Goal: Complete application form

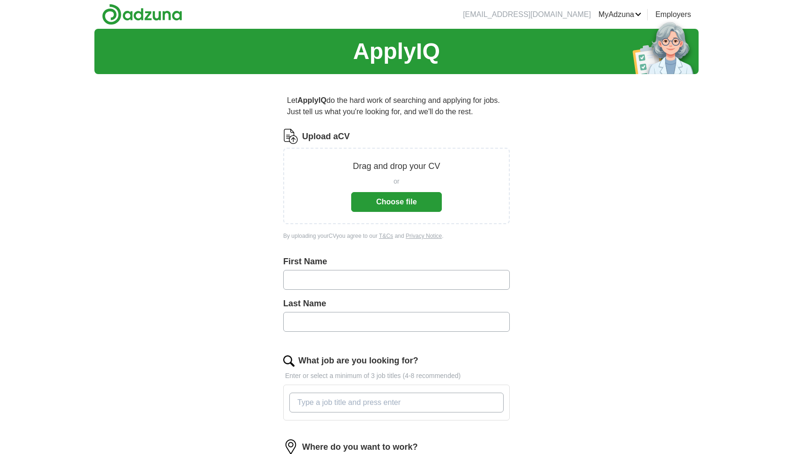
click at [402, 201] on button "Choose file" at bounding box center [396, 202] width 91 height 20
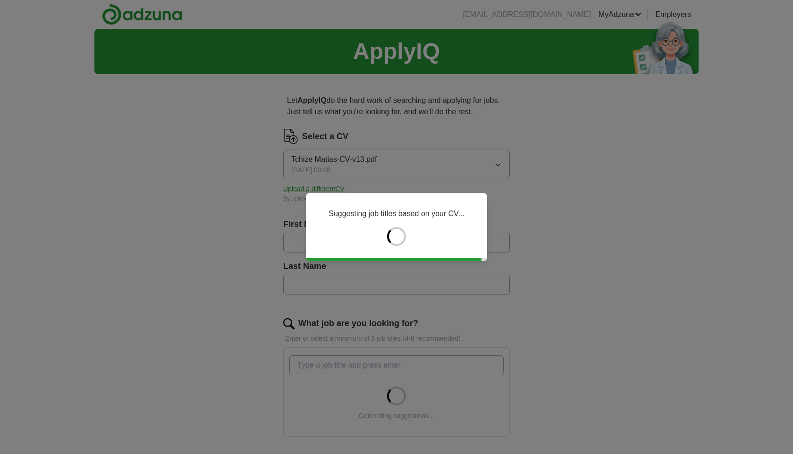
type input "******"
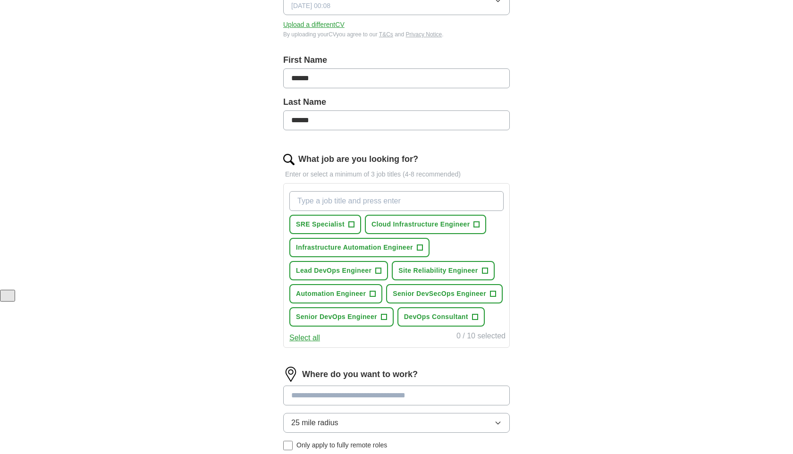
scroll to position [240, 0]
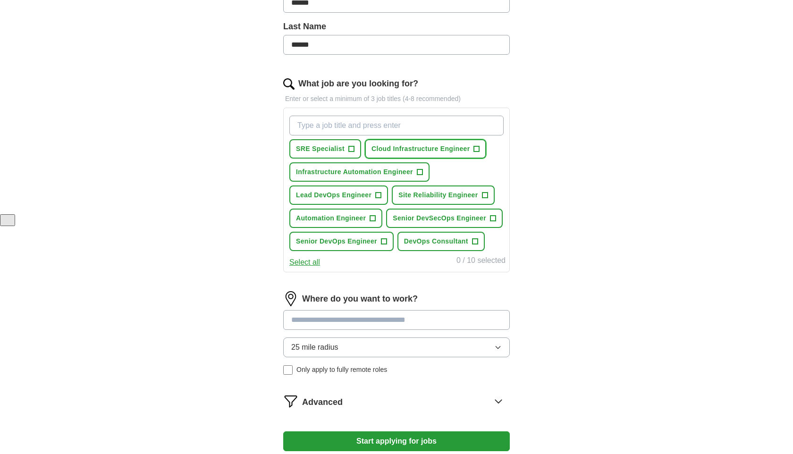
click at [480, 150] on button "Cloud Infrastructure Engineer +" at bounding box center [426, 148] width 122 height 19
click at [475, 246] on span "+" at bounding box center [475, 242] width 6 height 8
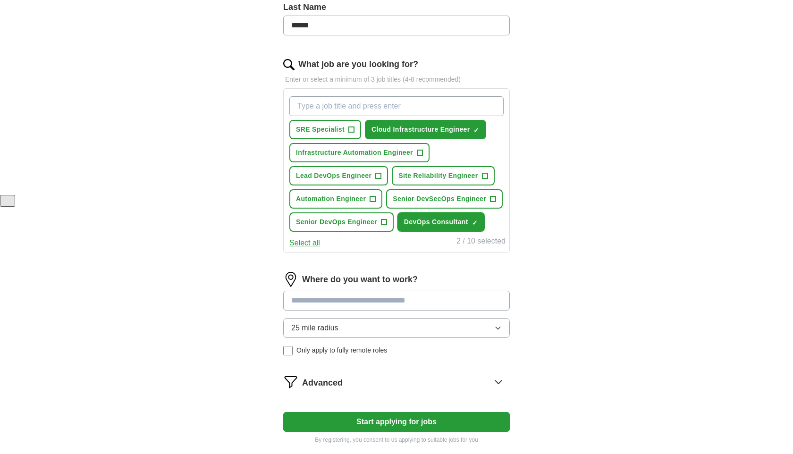
scroll to position [266, 0]
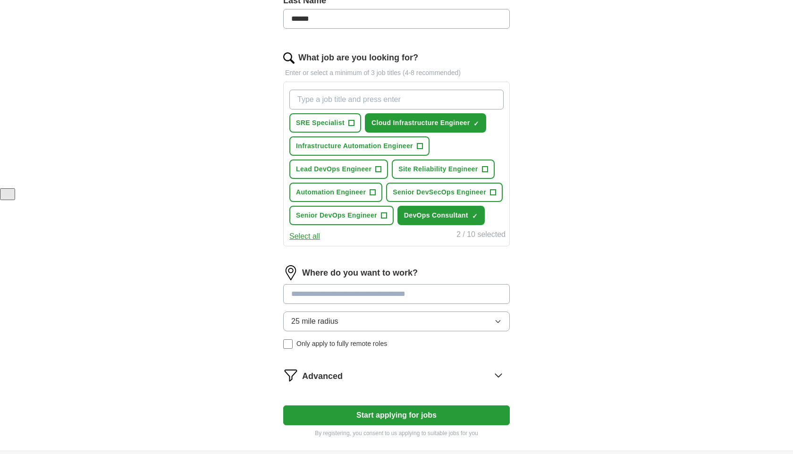
click at [299, 234] on button "Select all" at bounding box center [304, 236] width 31 height 11
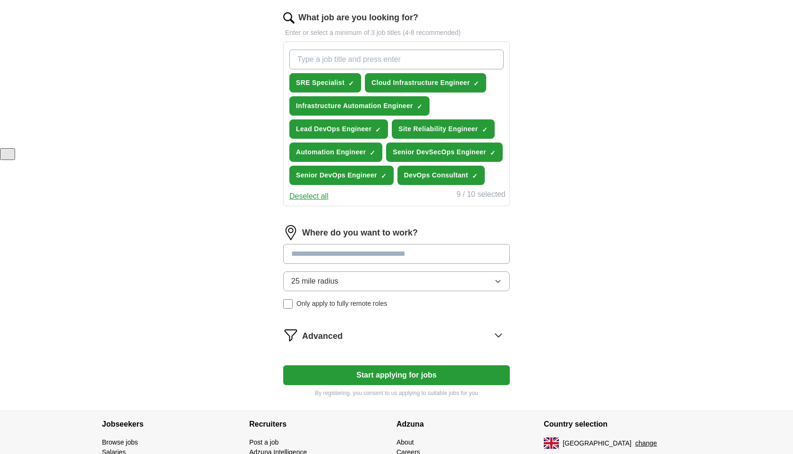
scroll to position [329, 0]
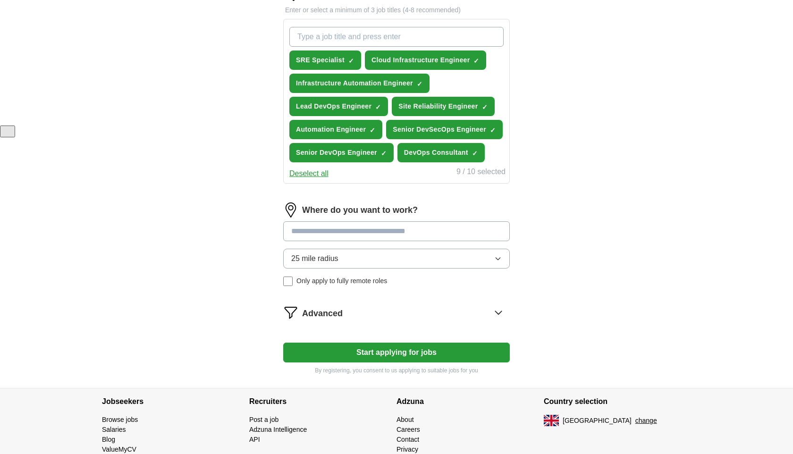
click at [344, 237] on input at bounding box center [396, 231] width 227 height 20
type input "****"
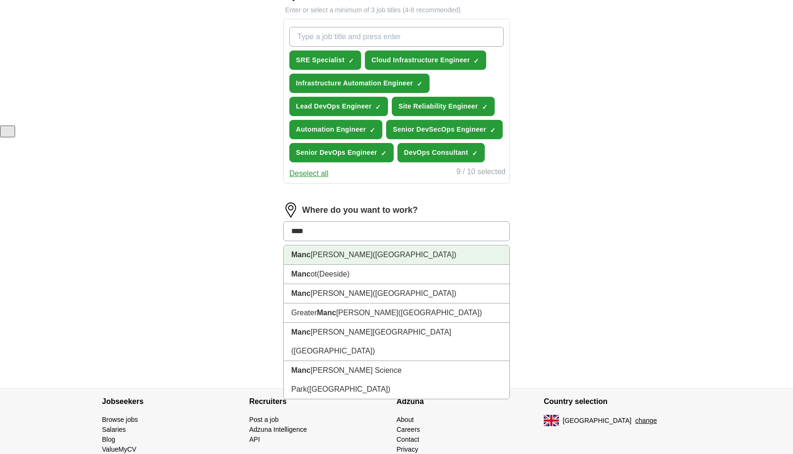
click at [373, 256] on span "(Greater Manchester)" at bounding box center [415, 255] width 84 height 8
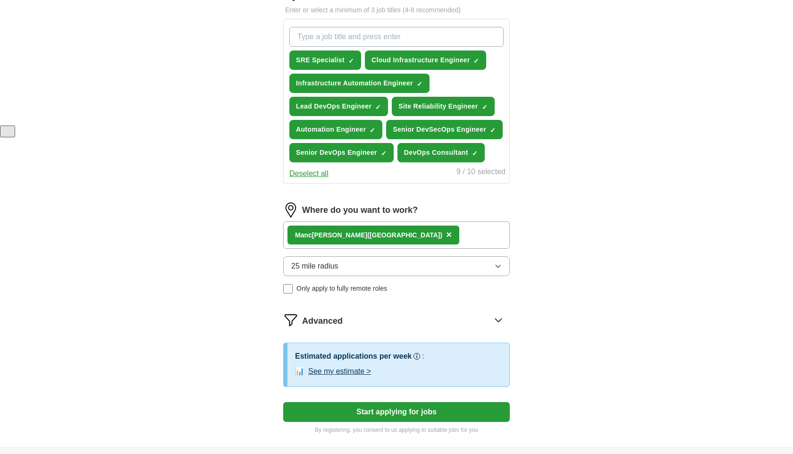
click at [308, 269] on span "25 mile radius" at bounding box center [314, 266] width 47 height 11
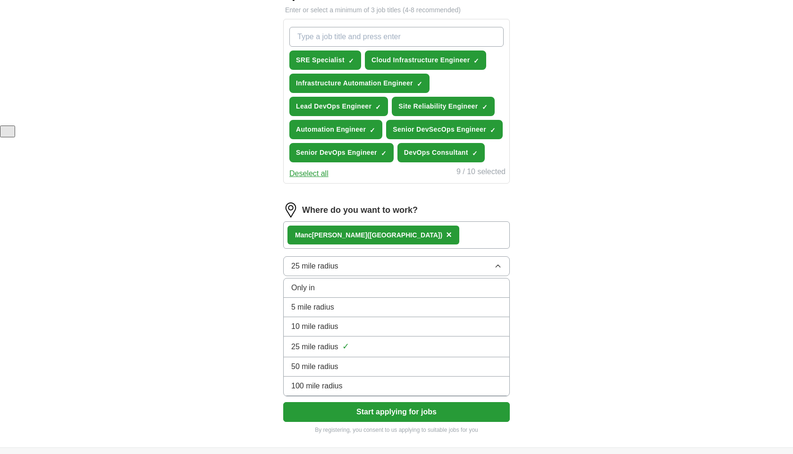
click at [308, 269] on span "25 mile radius" at bounding box center [314, 266] width 47 height 11
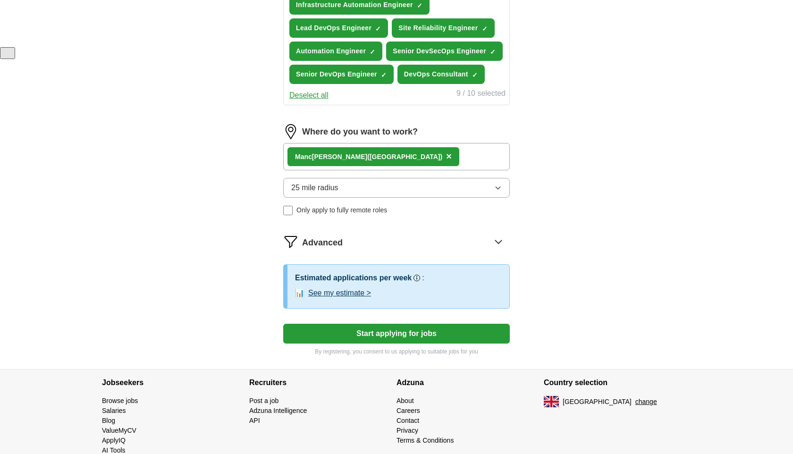
scroll to position [427, 0]
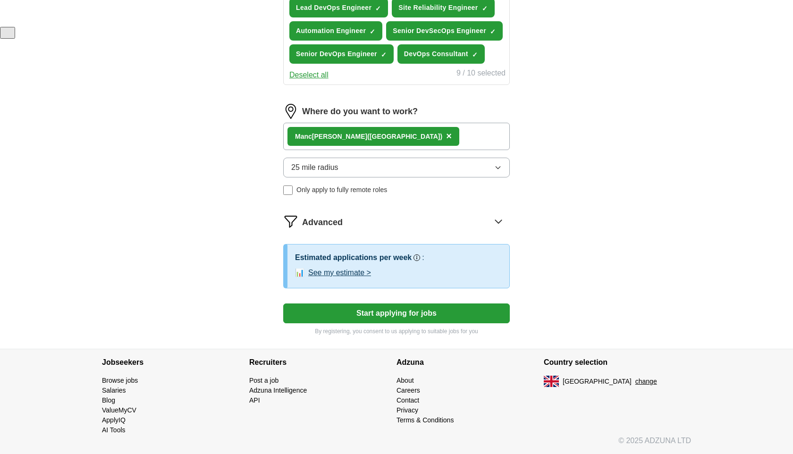
click at [415, 314] on button "Start applying for jobs" at bounding box center [396, 314] width 227 height 20
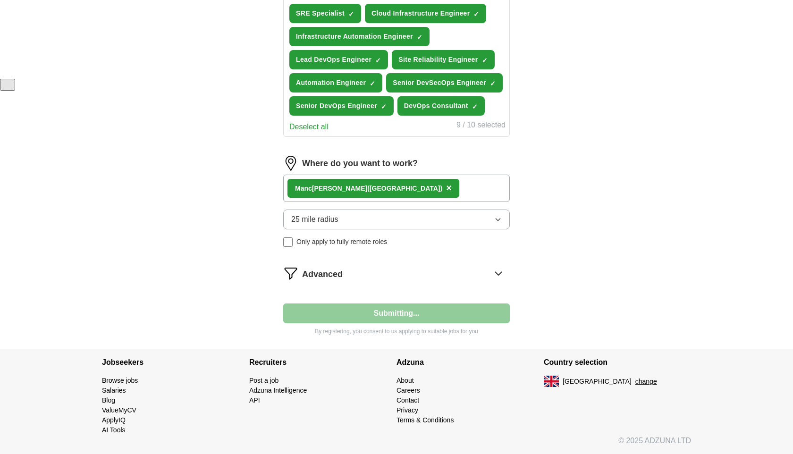
scroll to position [375, 0]
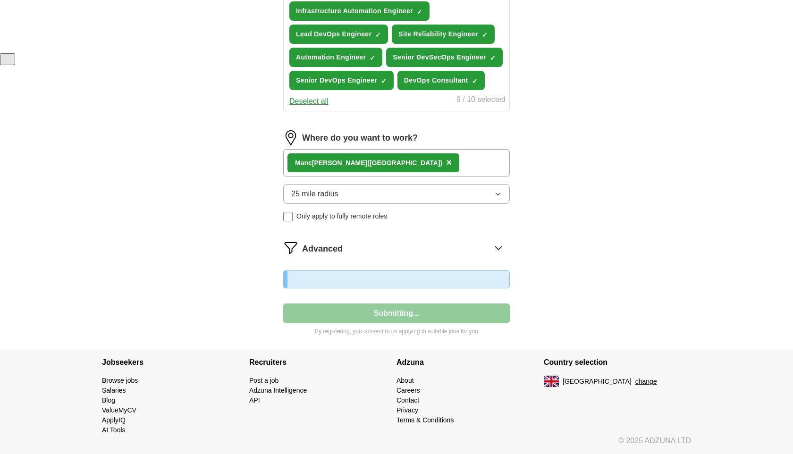
select select "**"
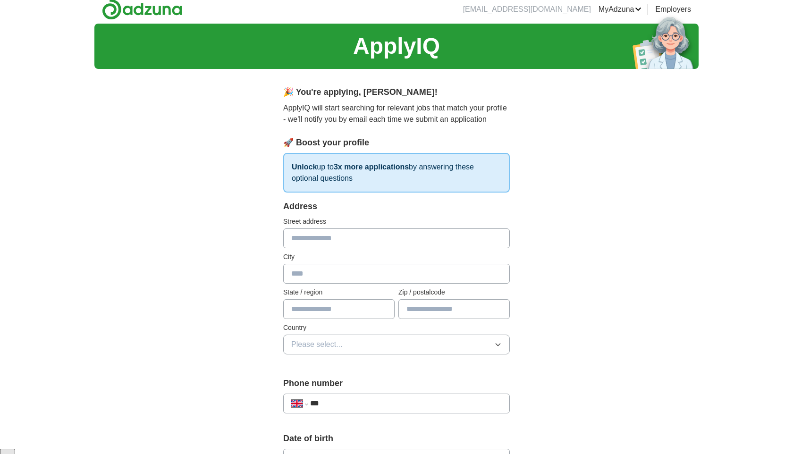
scroll to position [0, 0]
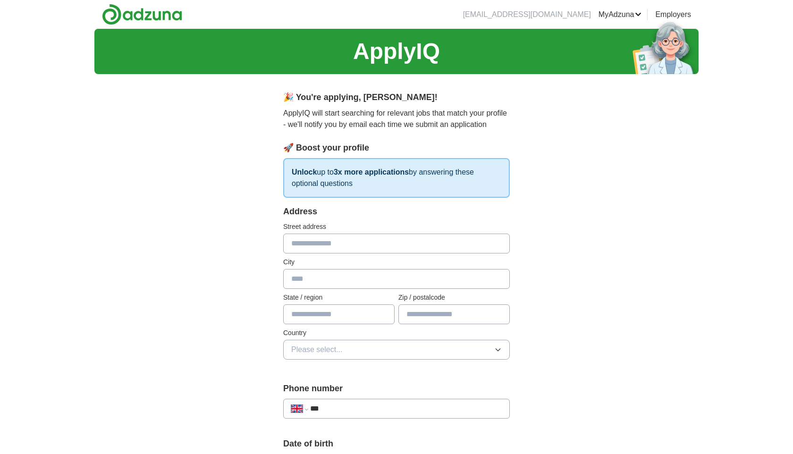
click at [310, 240] on input "text" at bounding box center [396, 244] width 227 height 20
click at [360, 407] on input "***" at bounding box center [406, 408] width 192 height 11
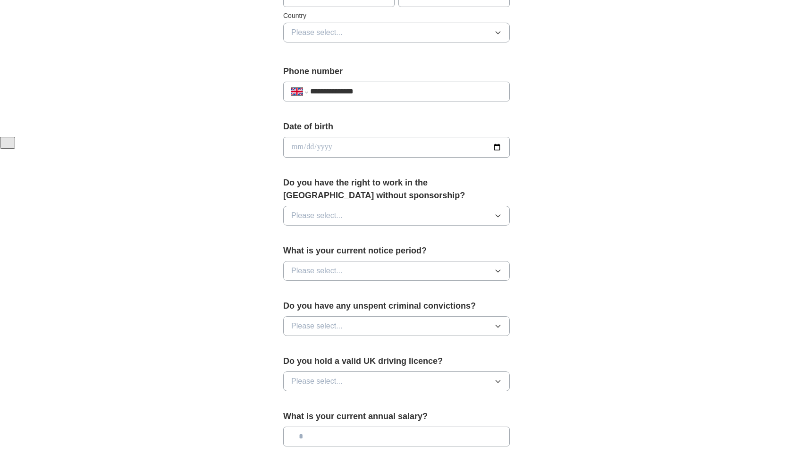
scroll to position [310, 0]
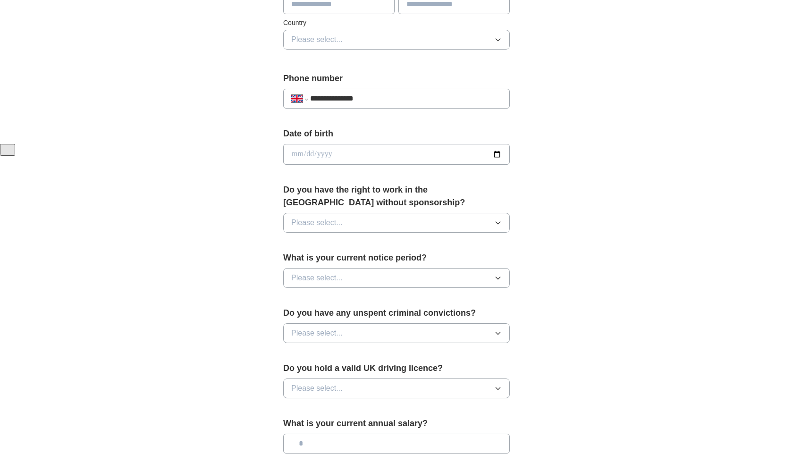
type input "**********"
click at [326, 159] on input "date" at bounding box center [396, 154] width 227 height 21
click at [365, 224] on button "Please select..." at bounding box center [396, 223] width 227 height 20
click at [349, 249] on div "Yes" at bounding box center [396, 244] width 211 height 11
click at [354, 279] on button "Please select..." at bounding box center [396, 278] width 227 height 20
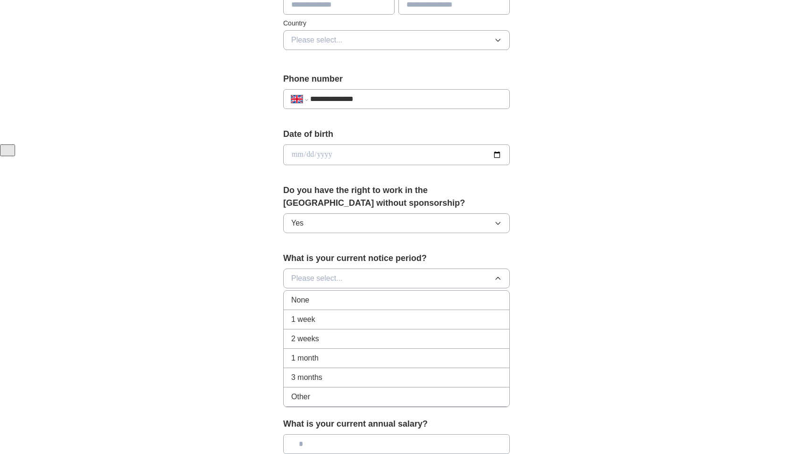
scroll to position [306, 0]
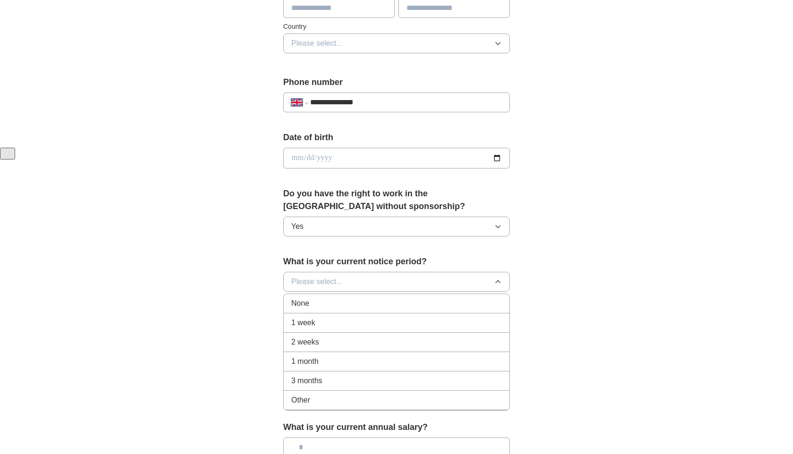
click at [317, 302] on div "None" at bounding box center [396, 303] width 211 height 11
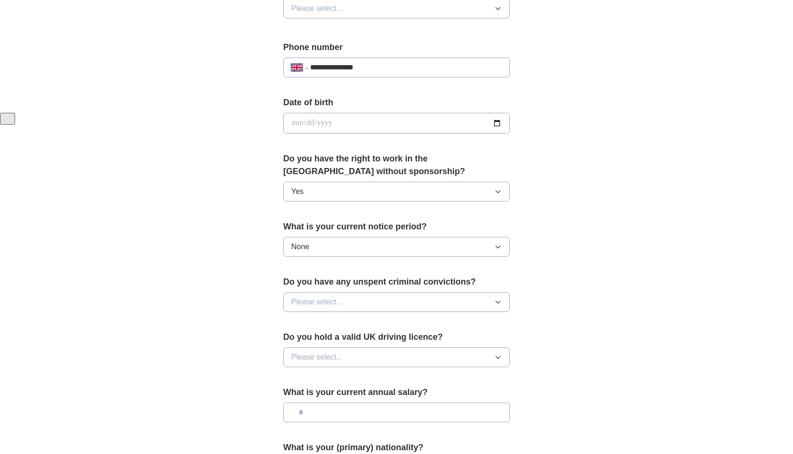
scroll to position [342, 0]
click at [324, 306] on span "Please select..." at bounding box center [316, 301] width 51 height 11
click at [310, 339] on div "No" at bounding box center [396, 342] width 211 height 11
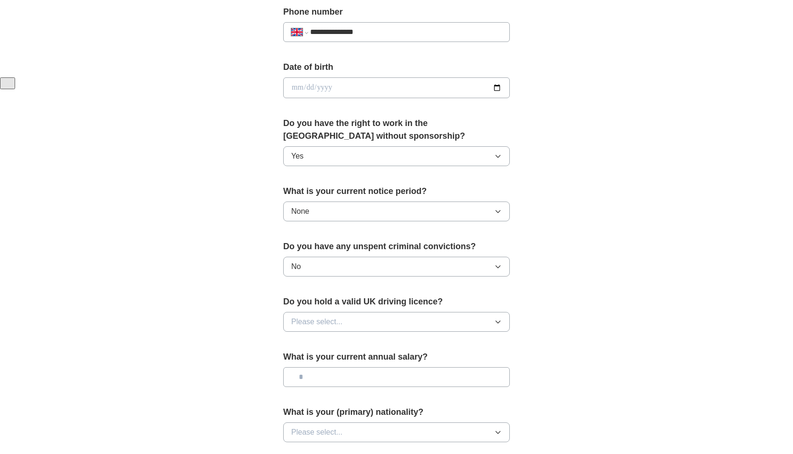
scroll to position [379, 0]
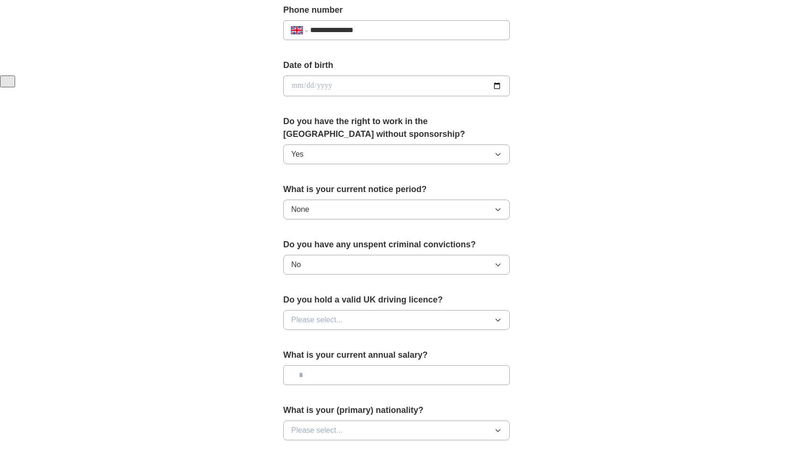
click at [320, 329] on button "Please select..." at bounding box center [396, 320] width 227 height 20
click at [312, 356] on div "No" at bounding box center [396, 361] width 211 height 11
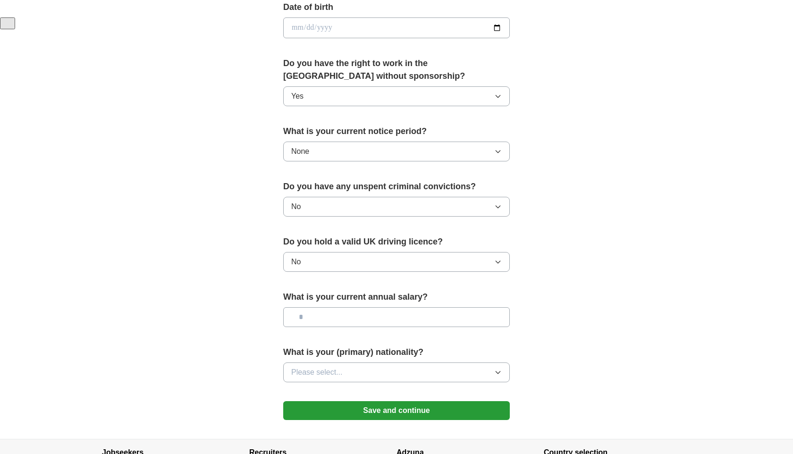
scroll to position [438, 0]
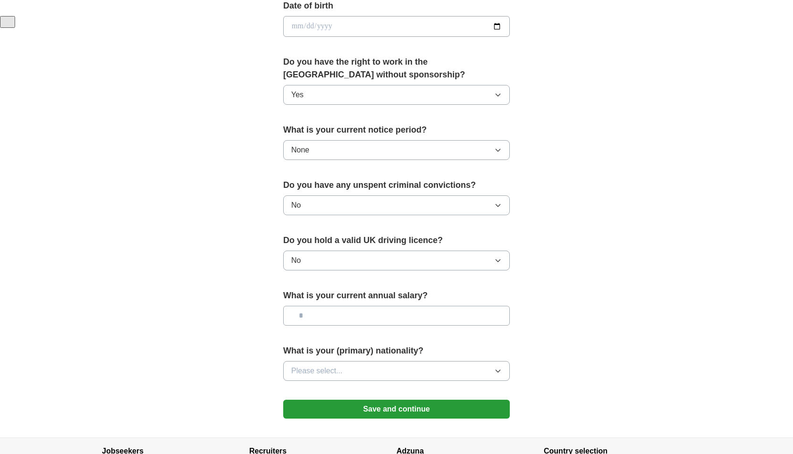
click at [327, 262] on button "No" at bounding box center [396, 261] width 227 height 20
click at [310, 288] on li "Yes" at bounding box center [397, 282] width 226 height 19
click at [335, 319] on input "text" at bounding box center [396, 316] width 227 height 20
type input "*******"
click at [347, 367] on button "Please select..." at bounding box center [396, 371] width 227 height 20
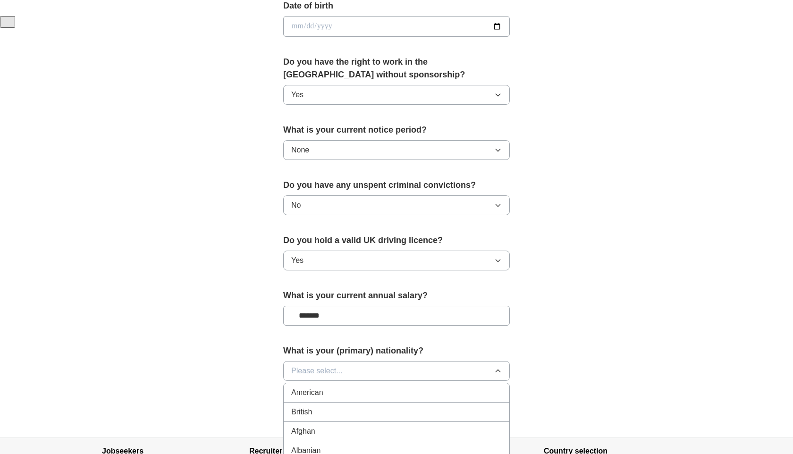
click at [331, 411] on div "British" at bounding box center [396, 412] width 211 height 11
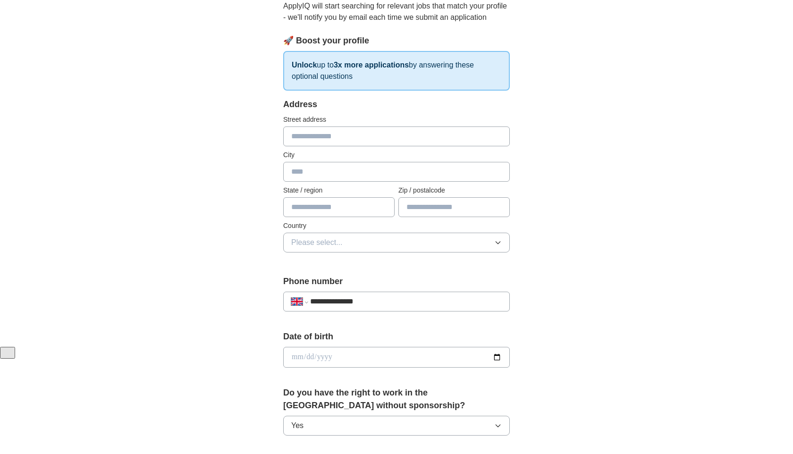
scroll to position [100, 0]
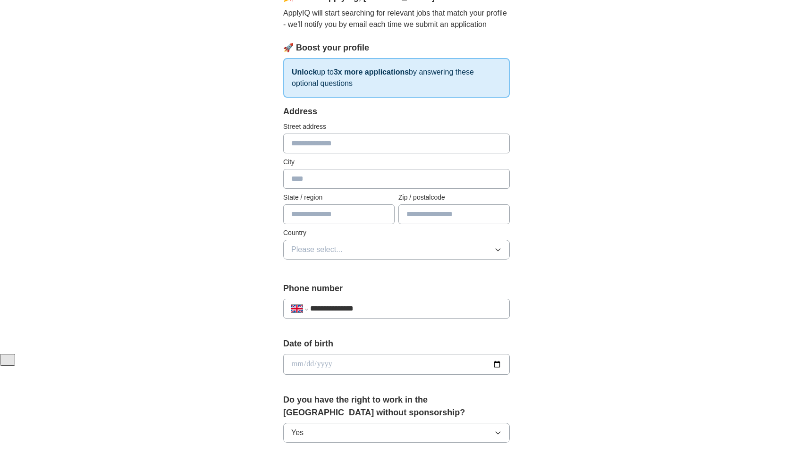
click at [322, 139] on input "text" at bounding box center [396, 144] width 227 height 20
type input "**********"
click at [323, 179] on input "text" at bounding box center [396, 179] width 227 height 20
type input "**********"
click at [334, 215] on input "text" at bounding box center [338, 214] width 111 height 20
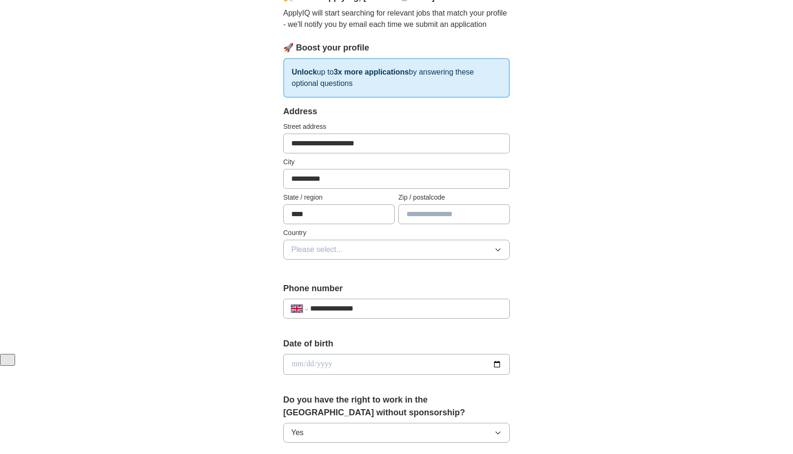
type input "****"
click at [357, 248] on button "Please select..." at bounding box center [396, 250] width 227 height 20
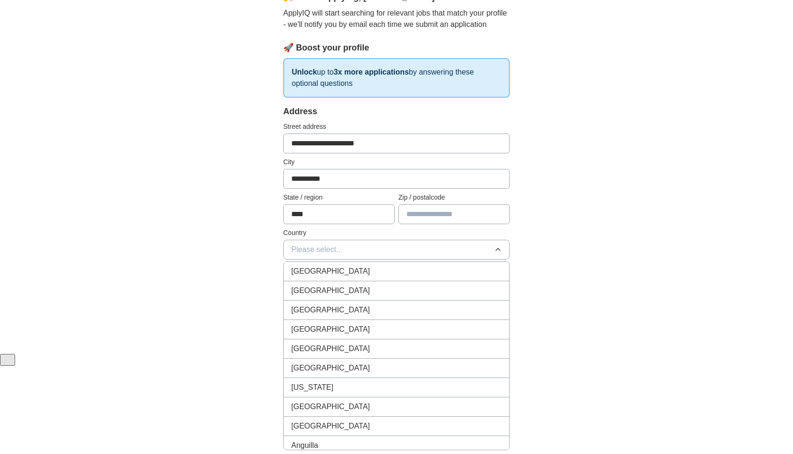
click at [348, 273] on div "[GEOGRAPHIC_DATA]" at bounding box center [396, 271] width 211 height 11
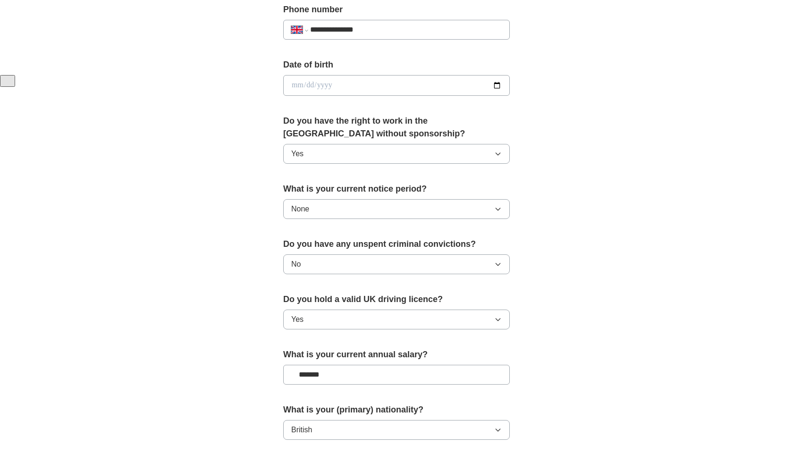
scroll to position [466, 0]
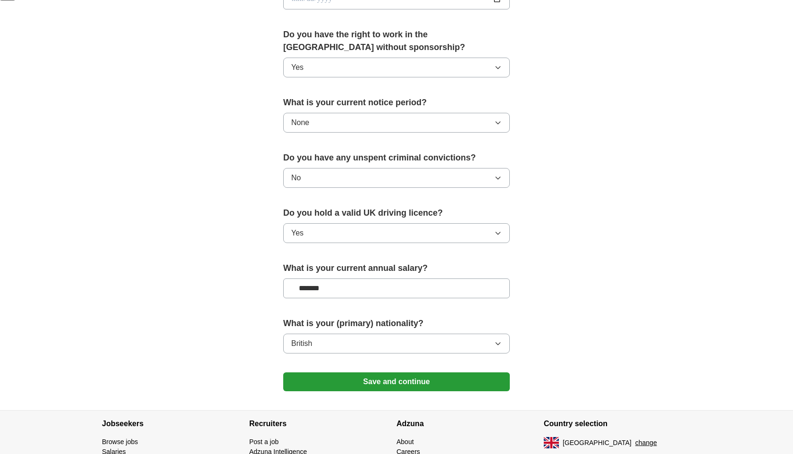
click at [408, 383] on button "Save and continue" at bounding box center [396, 382] width 227 height 19
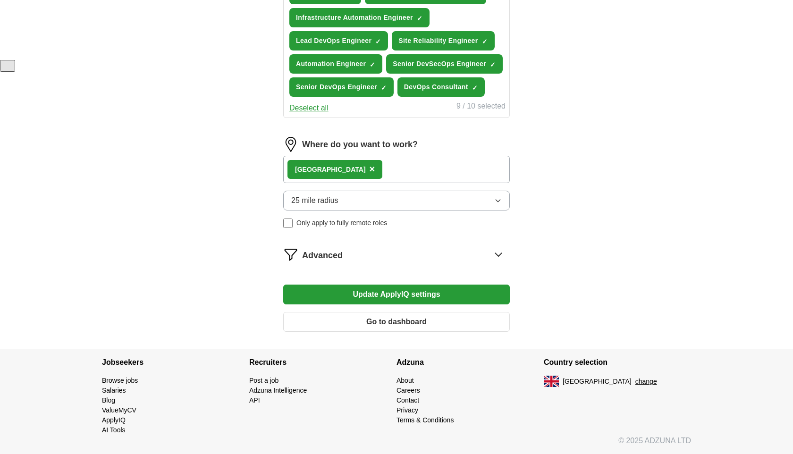
scroll to position [394, 0]
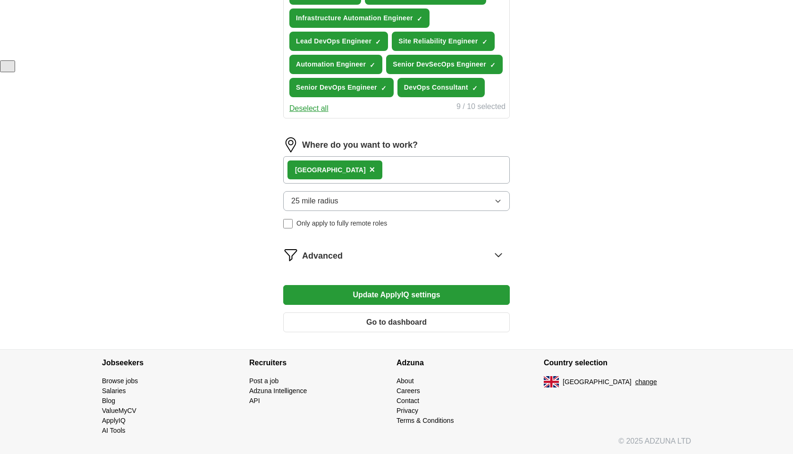
click at [496, 256] on icon at bounding box center [498, 254] width 15 height 15
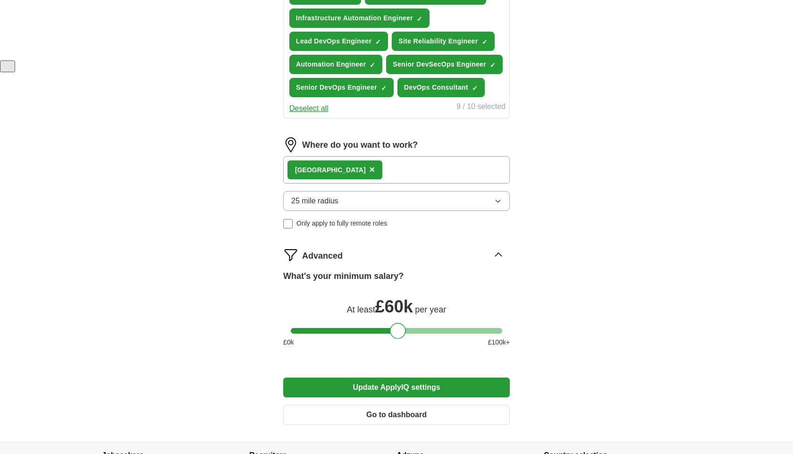
drag, startPoint x: 297, startPoint y: 329, endPoint x: 396, endPoint y: 330, distance: 99.6
click at [396, 330] on div at bounding box center [398, 331] width 16 height 16
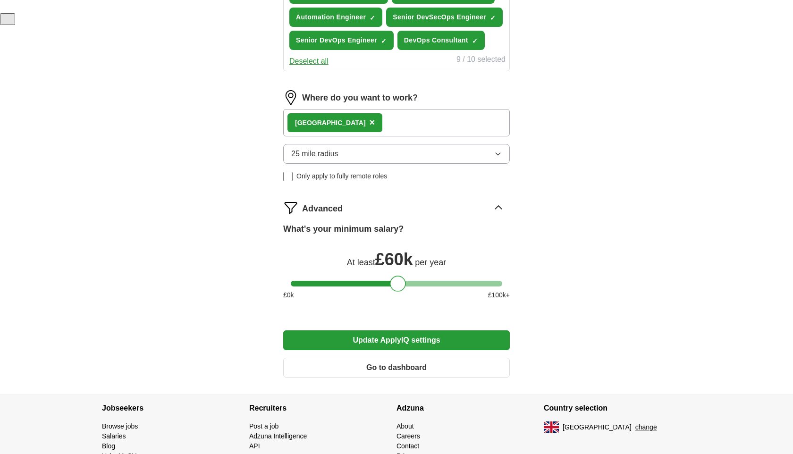
scroll to position [451, 0]
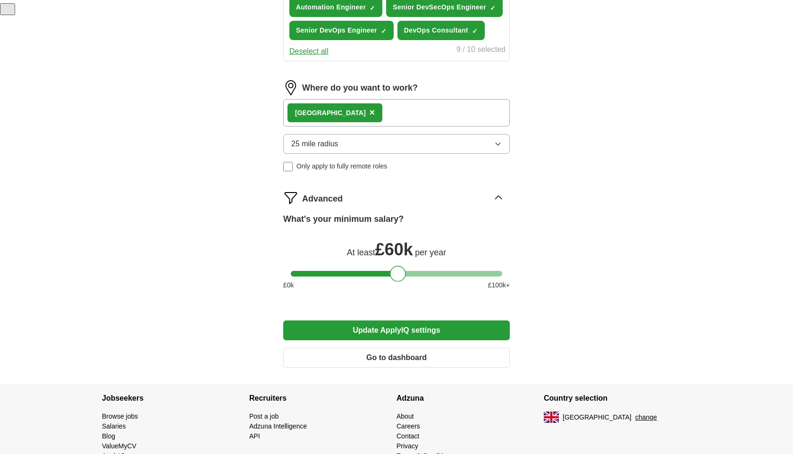
click at [361, 331] on button "Update ApplyIQ settings" at bounding box center [396, 331] width 227 height 20
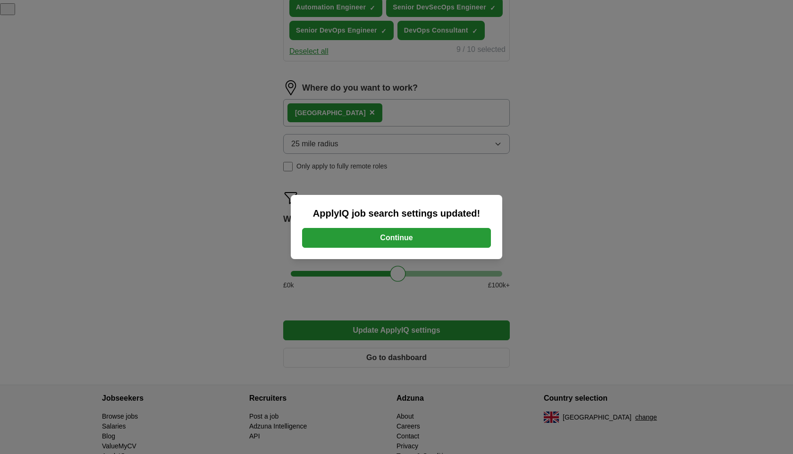
click at [346, 238] on button "Continue" at bounding box center [396, 238] width 189 height 20
